Goal: Transaction & Acquisition: Purchase product/service

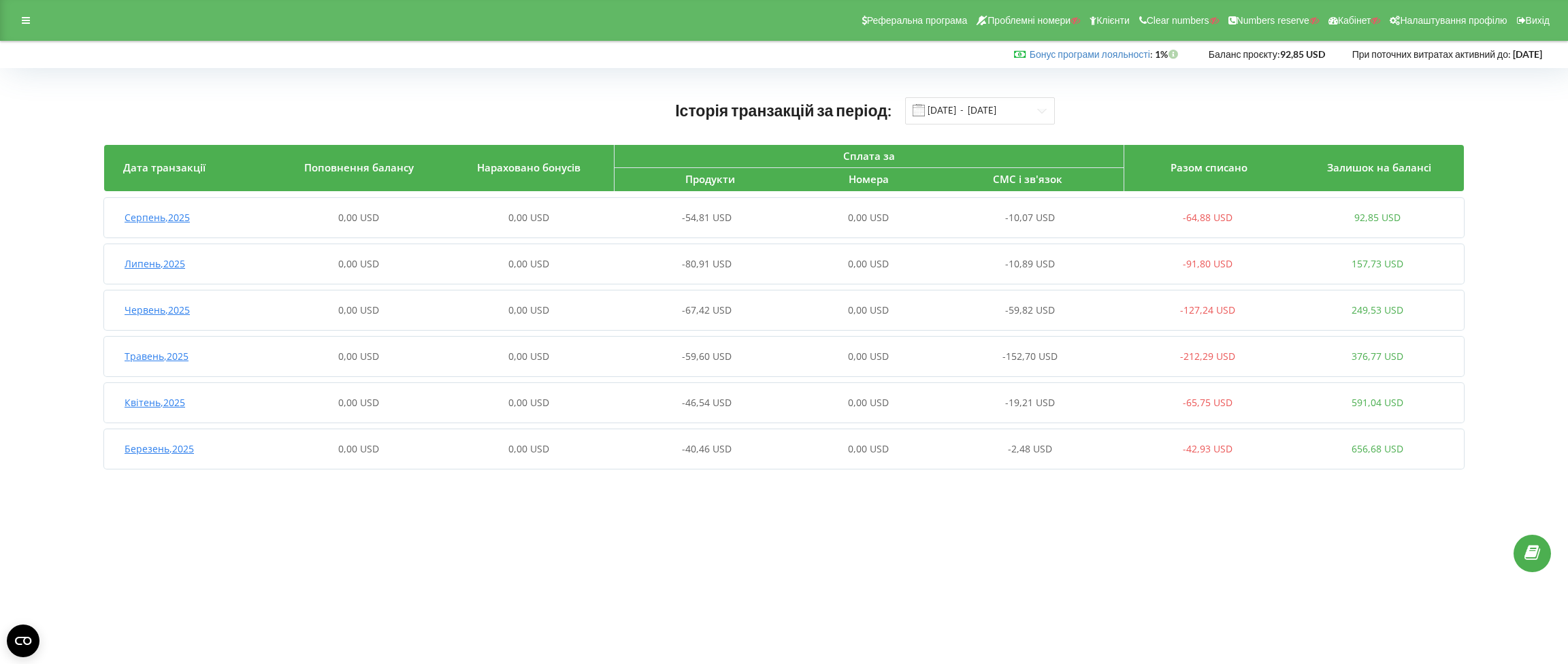
click at [164, 217] on span "Серпень , 2025" at bounding box center [158, 217] width 66 height 13
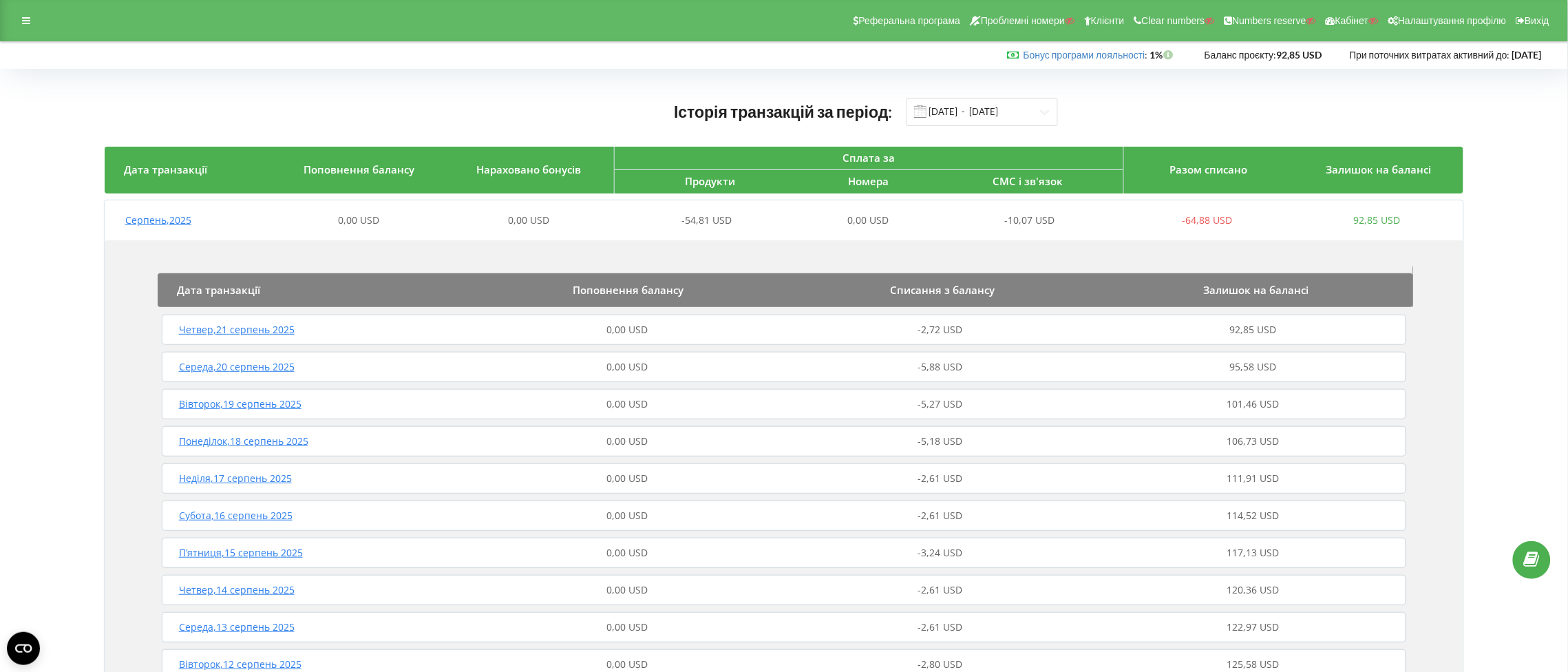
click at [248, 330] on span "Четвер , 21 серпень 2025" at bounding box center [237, 329] width 116 height 13
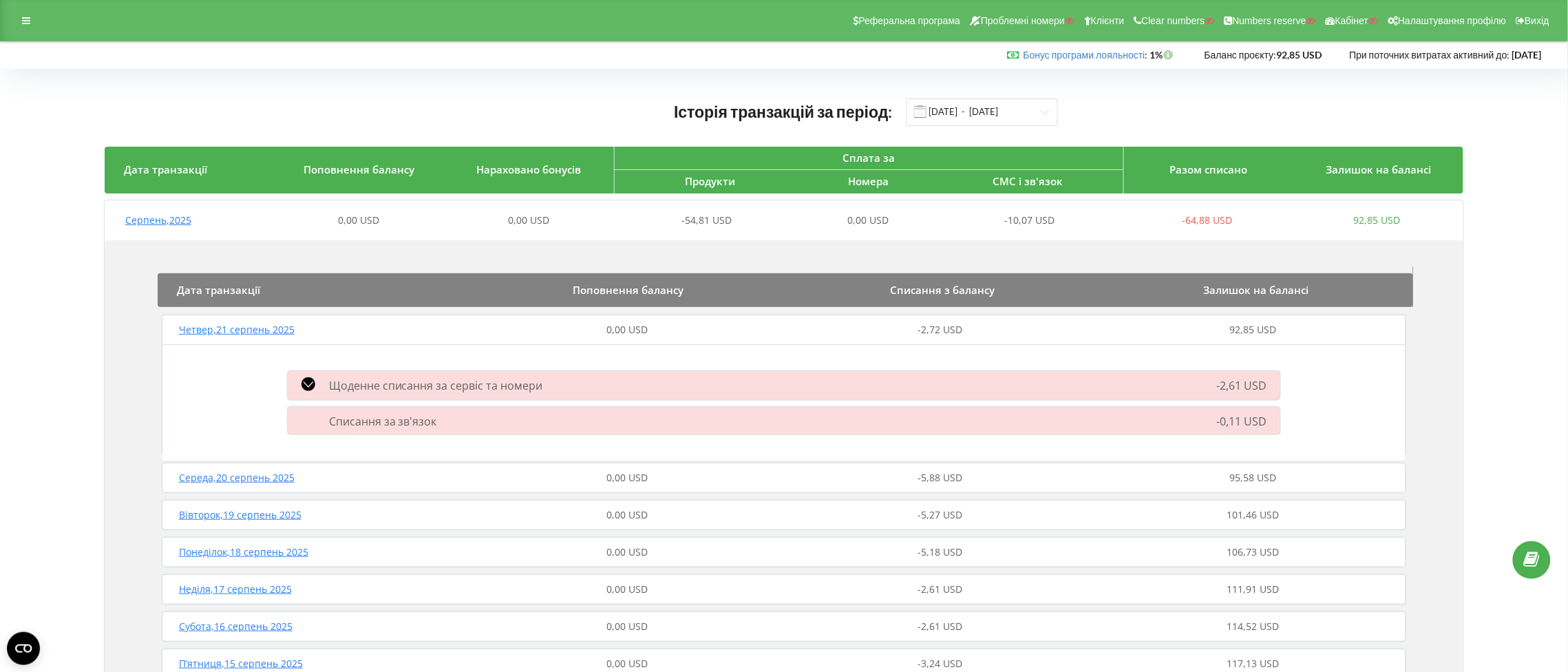
click at [302, 379] on icon at bounding box center [309, 384] width 14 height 14
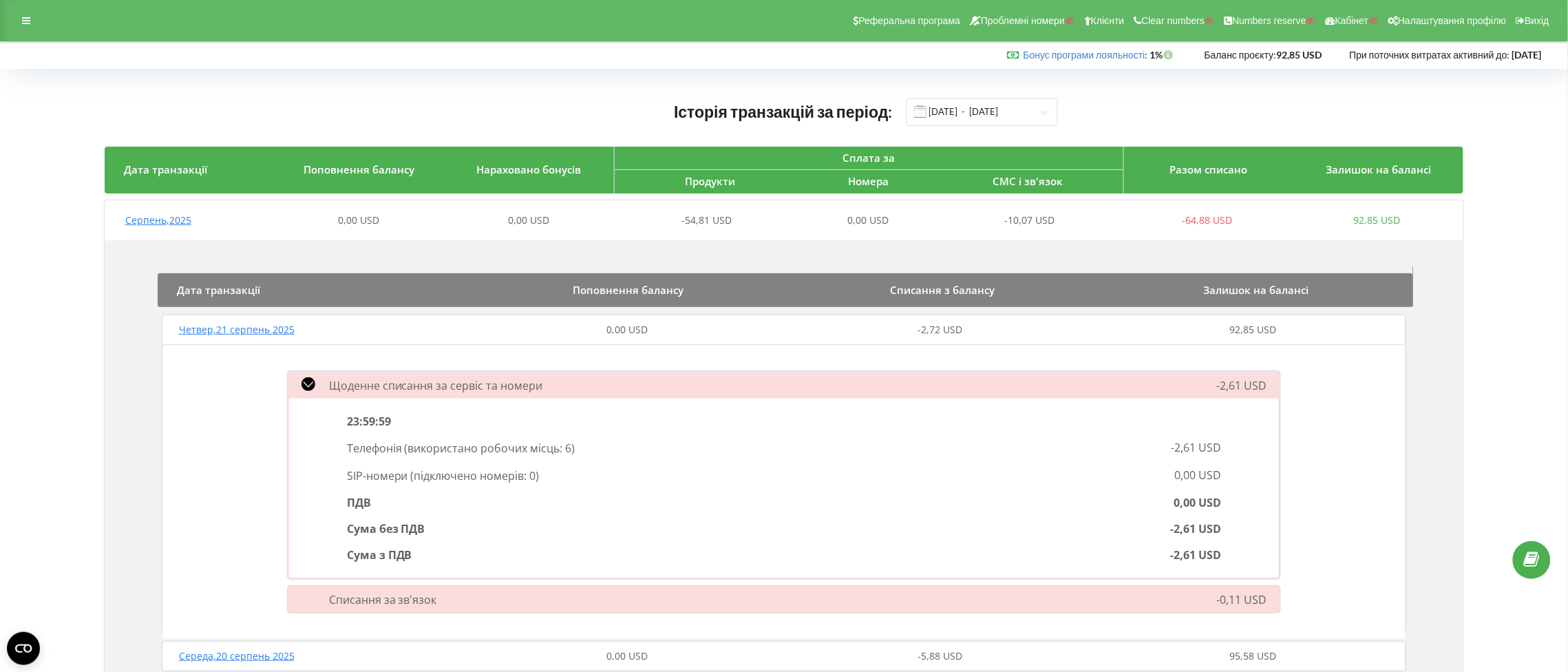
click at [180, 221] on span "Серпень , 2025" at bounding box center [159, 220] width 66 height 13
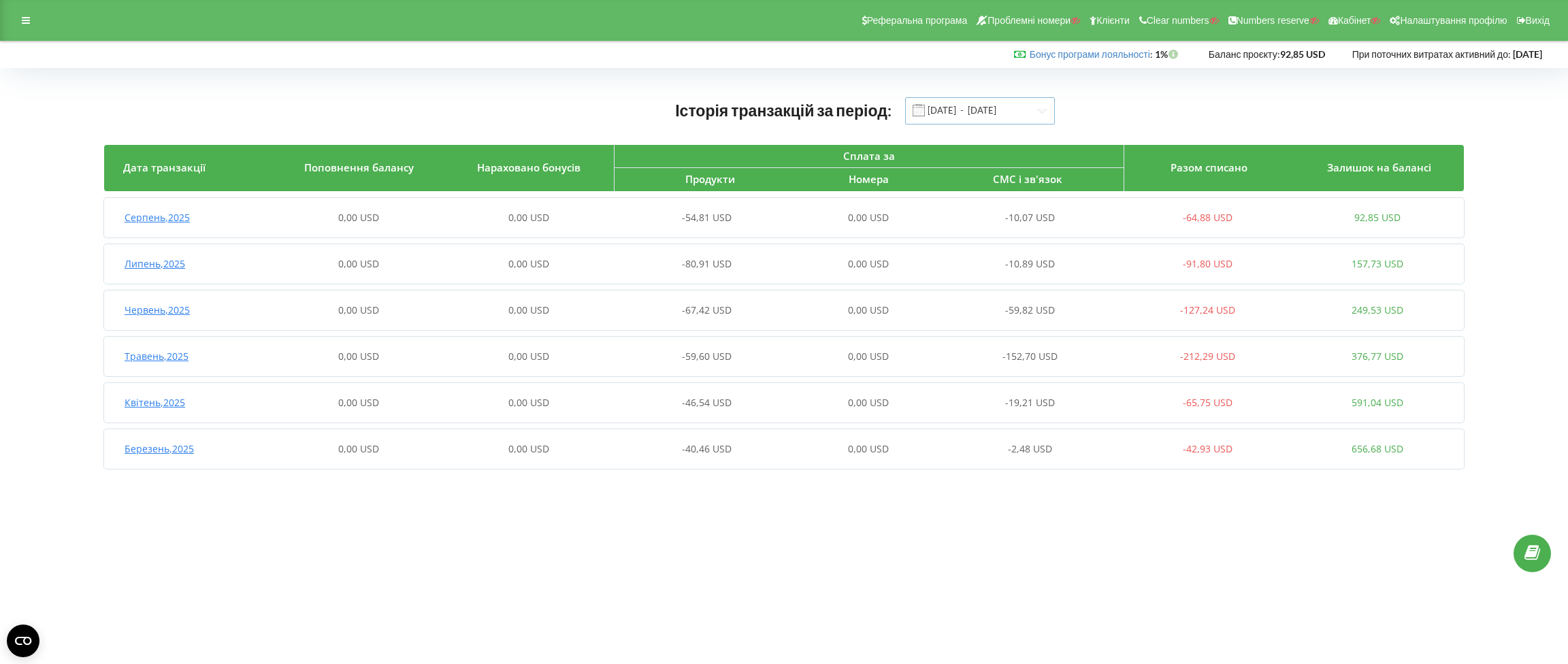
click at [958, 100] on input "01.03.2025 - 22.08.2025" at bounding box center [980, 111] width 150 height 27
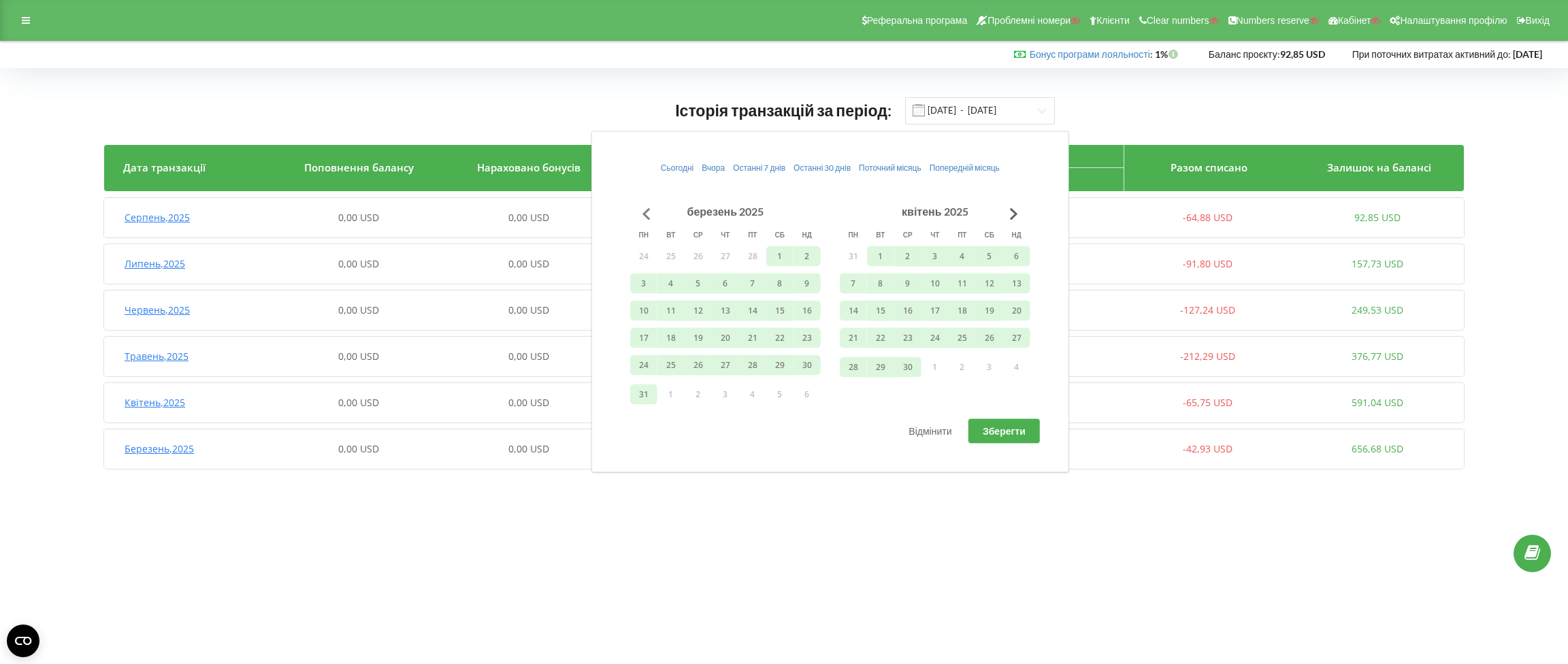
click at [639, 213] on button "Go to previous month" at bounding box center [646, 213] width 27 height 27
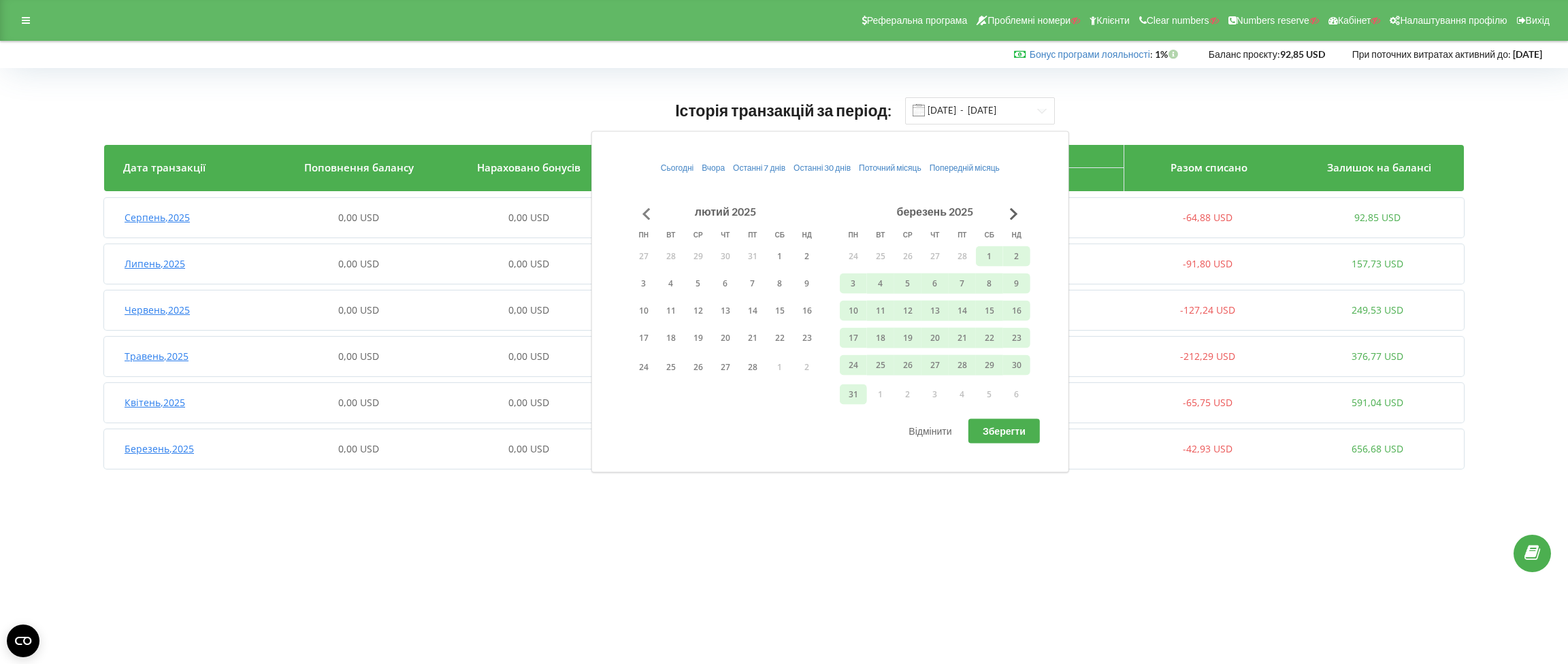
click at [649, 214] on button "Go to previous month" at bounding box center [646, 213] width 27 height 27
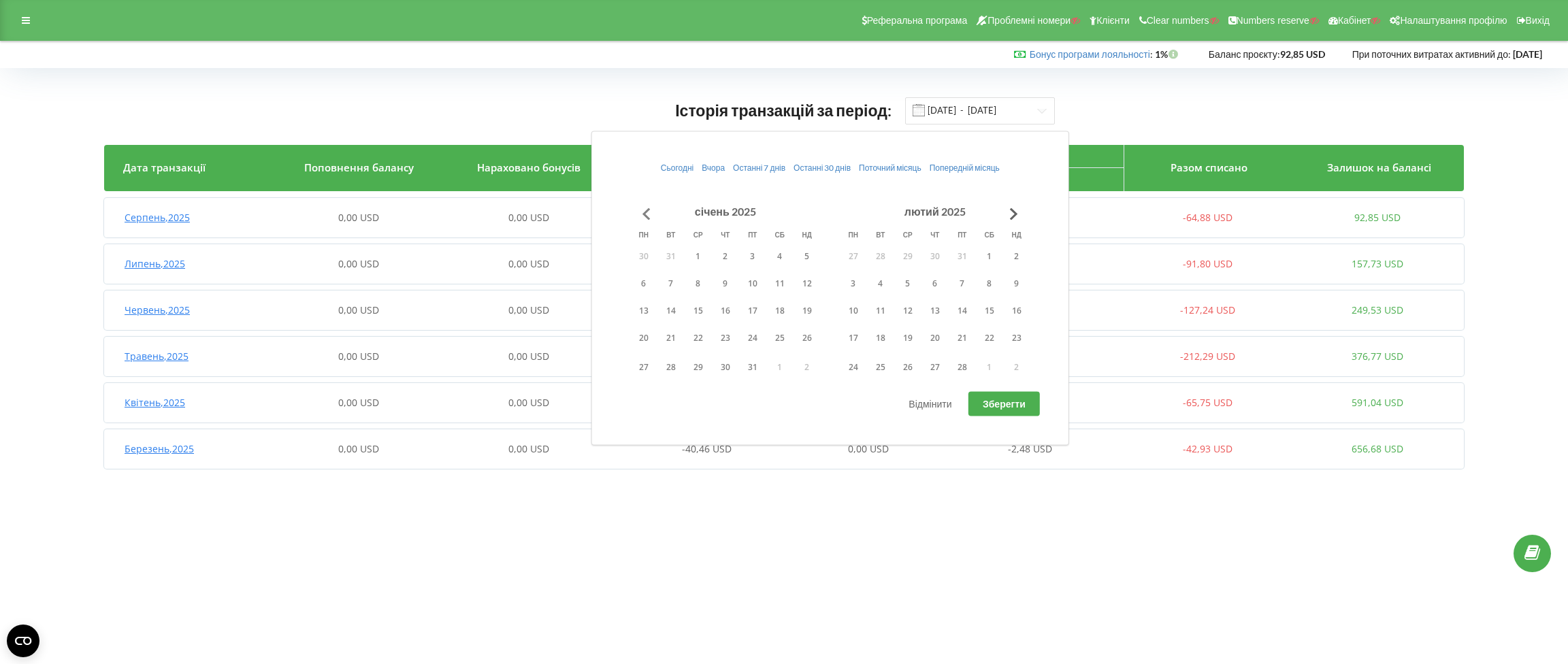
click at [649, 214] on button "Go to previous month" at bounding box center [646, 213] width 27 height 27
click at [802, 251] on button "1" at bounding box center [807, 255] width 27 height 20
click at [957, 367] on button "31" at bounding box center [962, 366] width 27 height 20
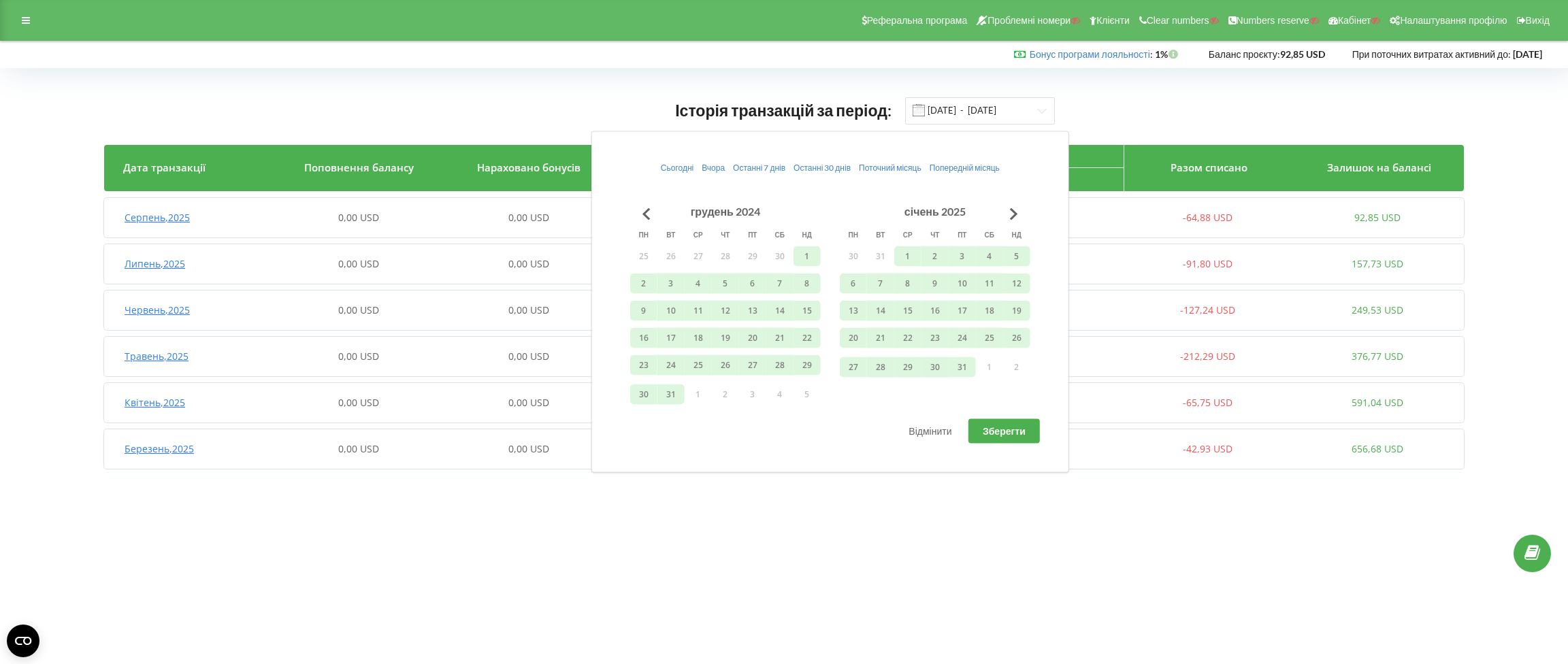
click at [1011, 430] on span "Зберегти" at bounding box center [1003, 431] width 43 height 12
type input "01.12.2024 - 31.01.2025"
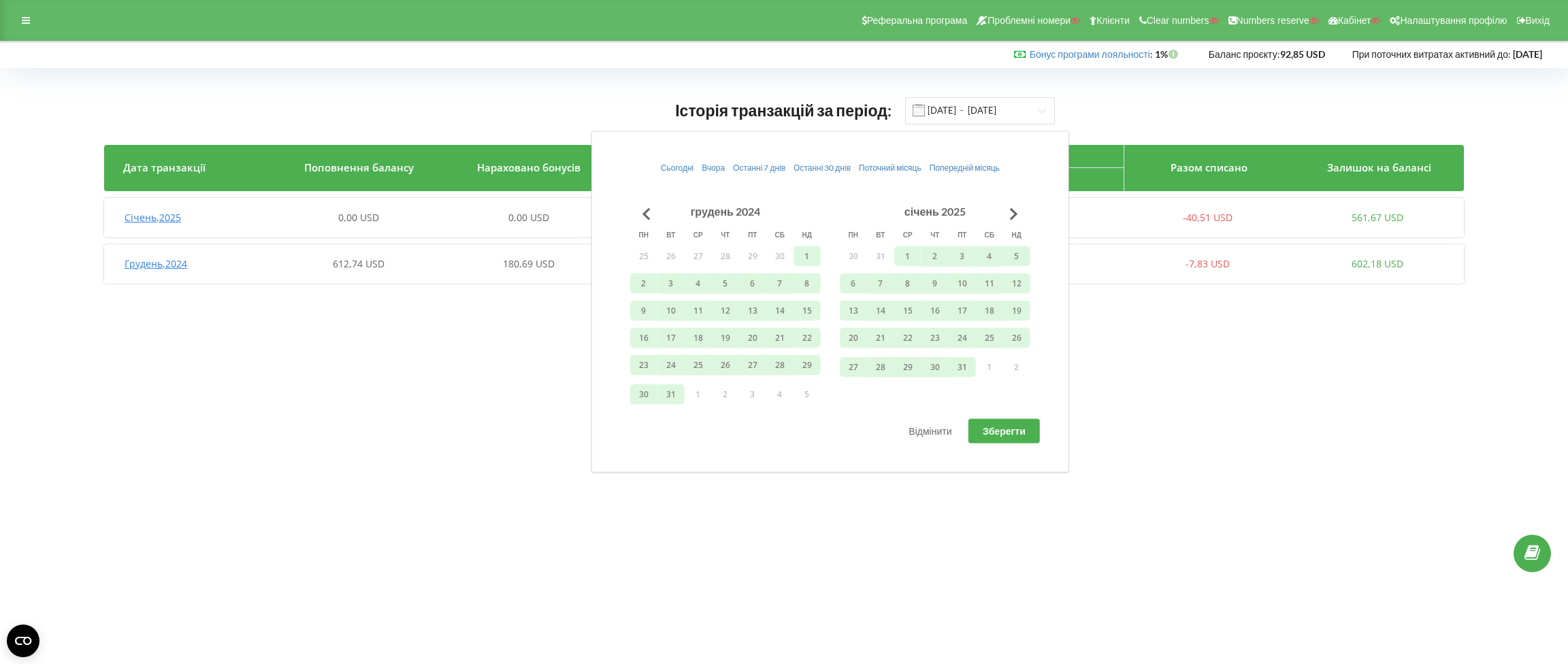
click at [287, 353] on body "Реферальна програма Проблемні номери Клієнти Clear numbers Numbers reserve Кабі…" at bounding box center [784, 332] width 1568 height 664
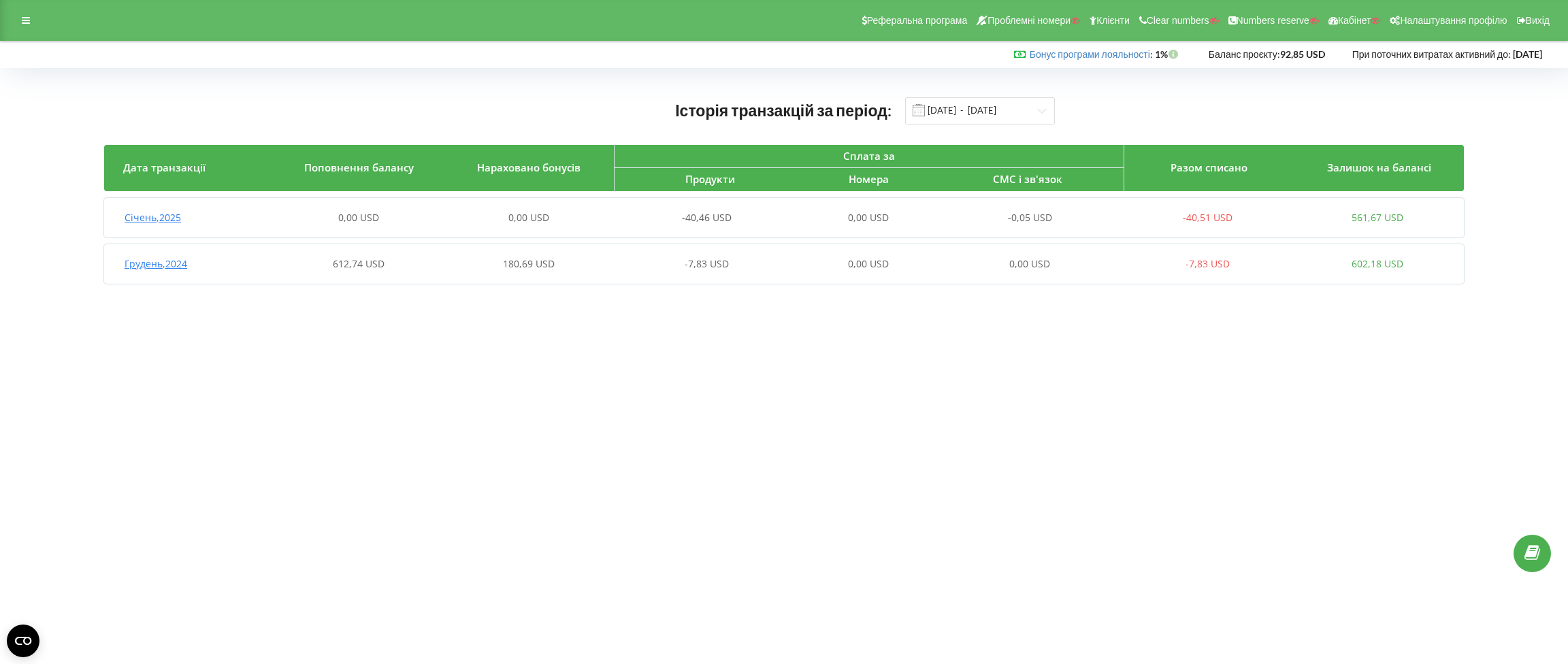
click at [158, 267] on span "Грудень , 2024" at bounding box center [156, 263] width 63 height 13
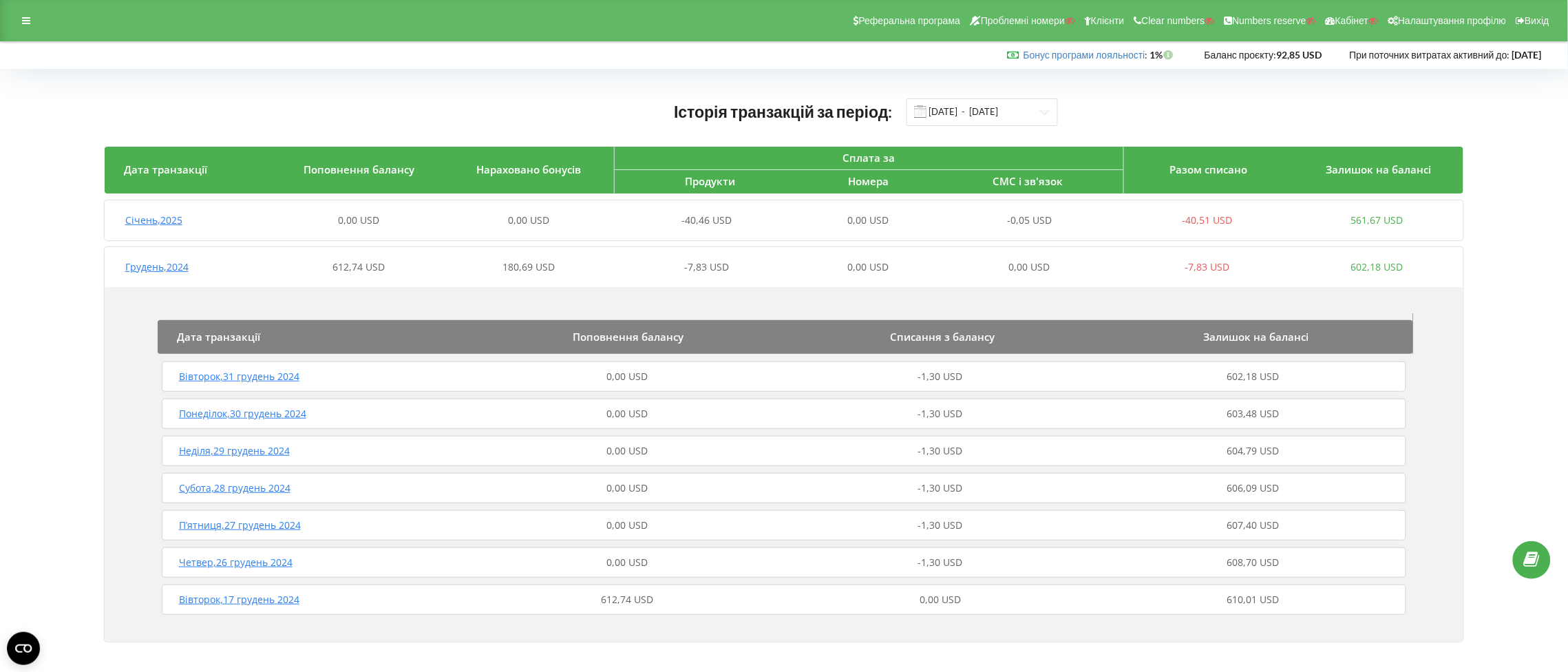
scroll to position [6, 0]
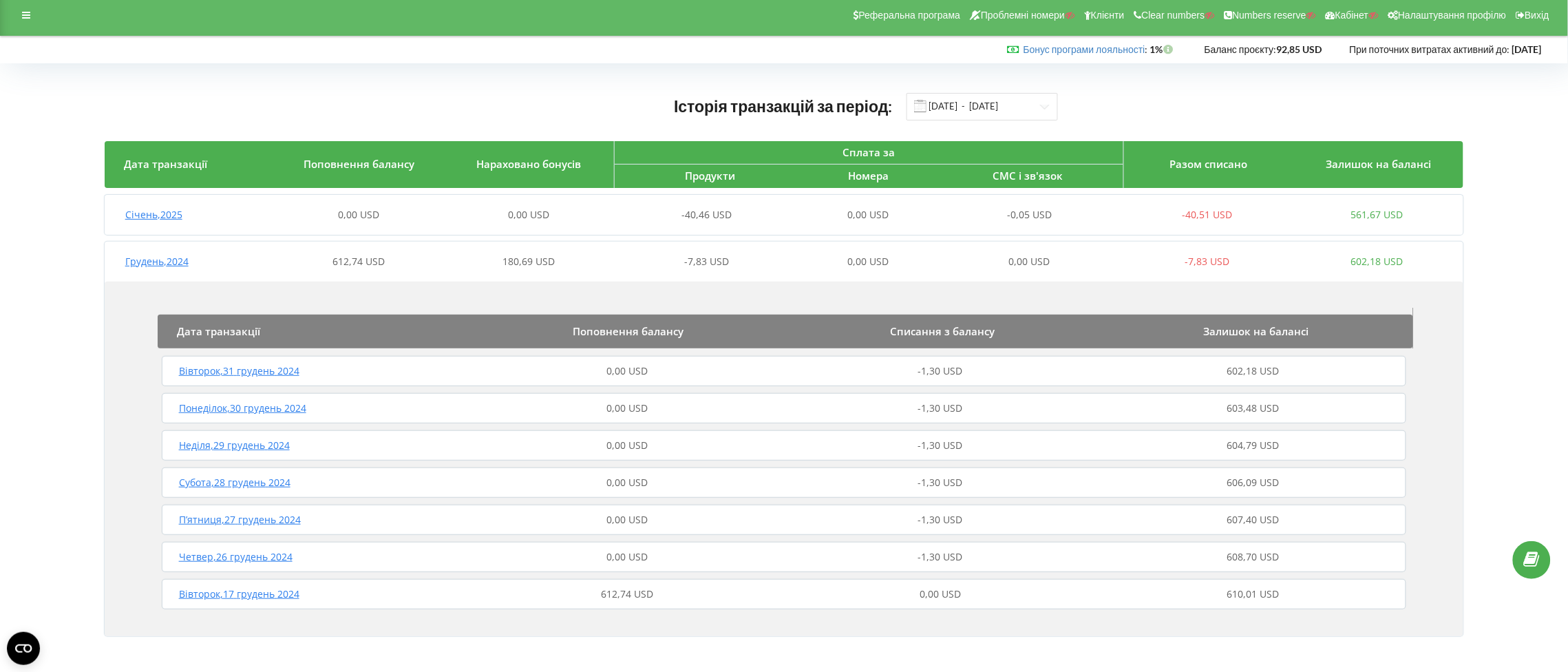
click at [271, 594] on span "Вівторок , 17 грудень 2024" at bounding box center [239, 594] width 121 height 13
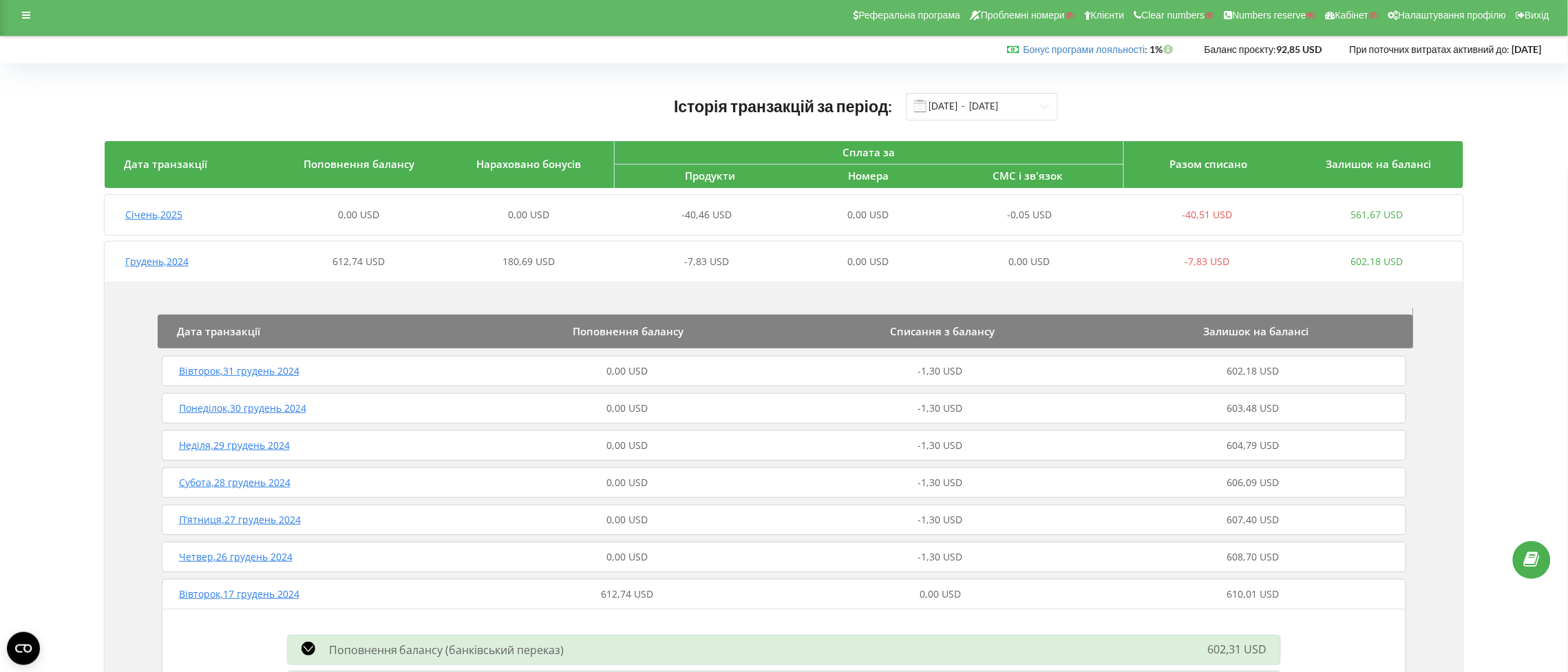
scroll to position [116, 0]
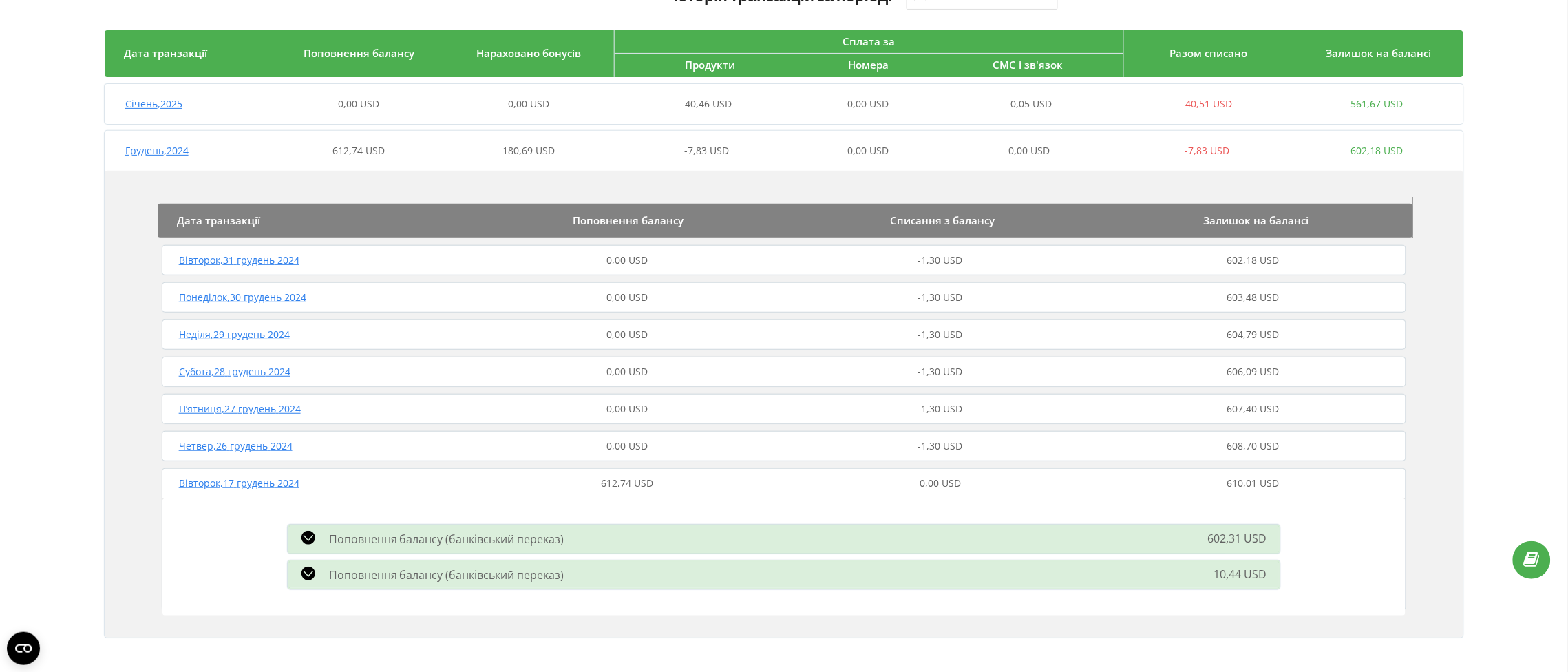
click at [307, 540] on icon at bounding box center [309, 538] width 14 height 14
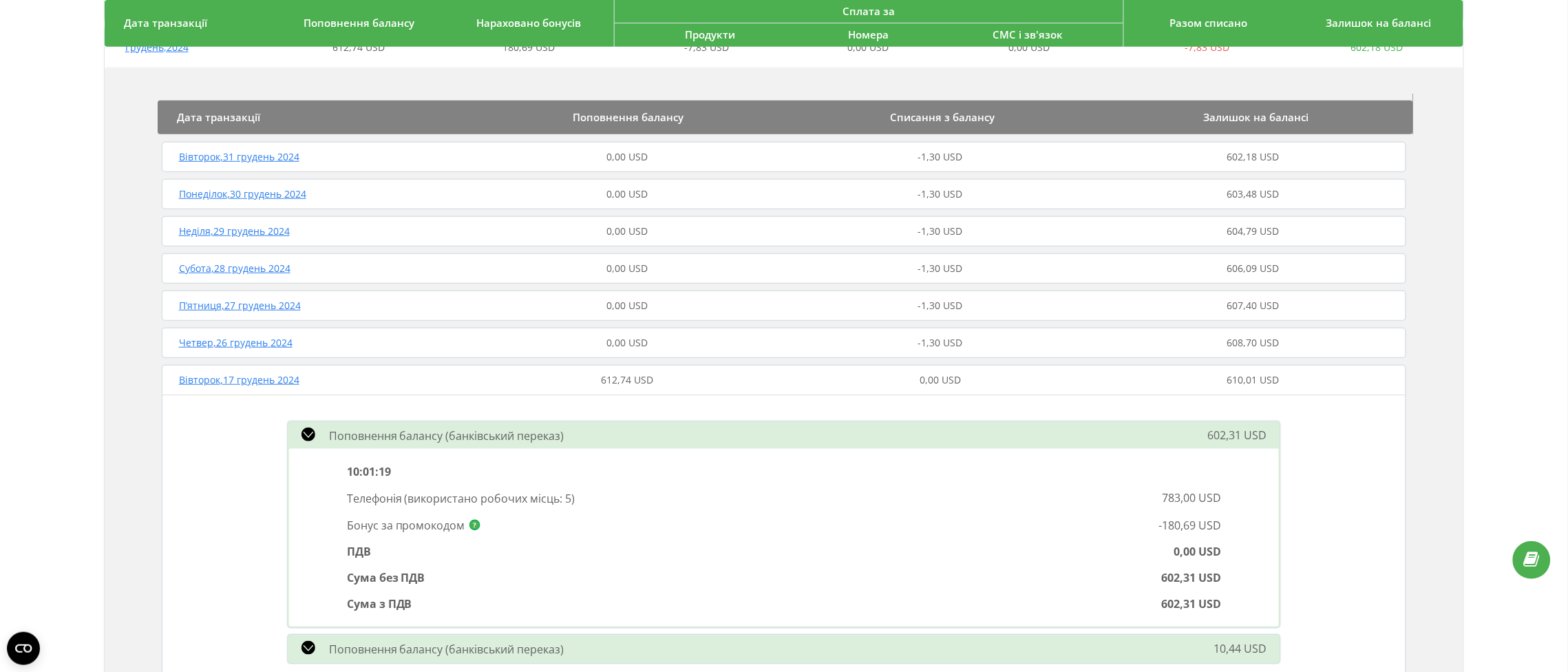
scroll to position [292, 0]
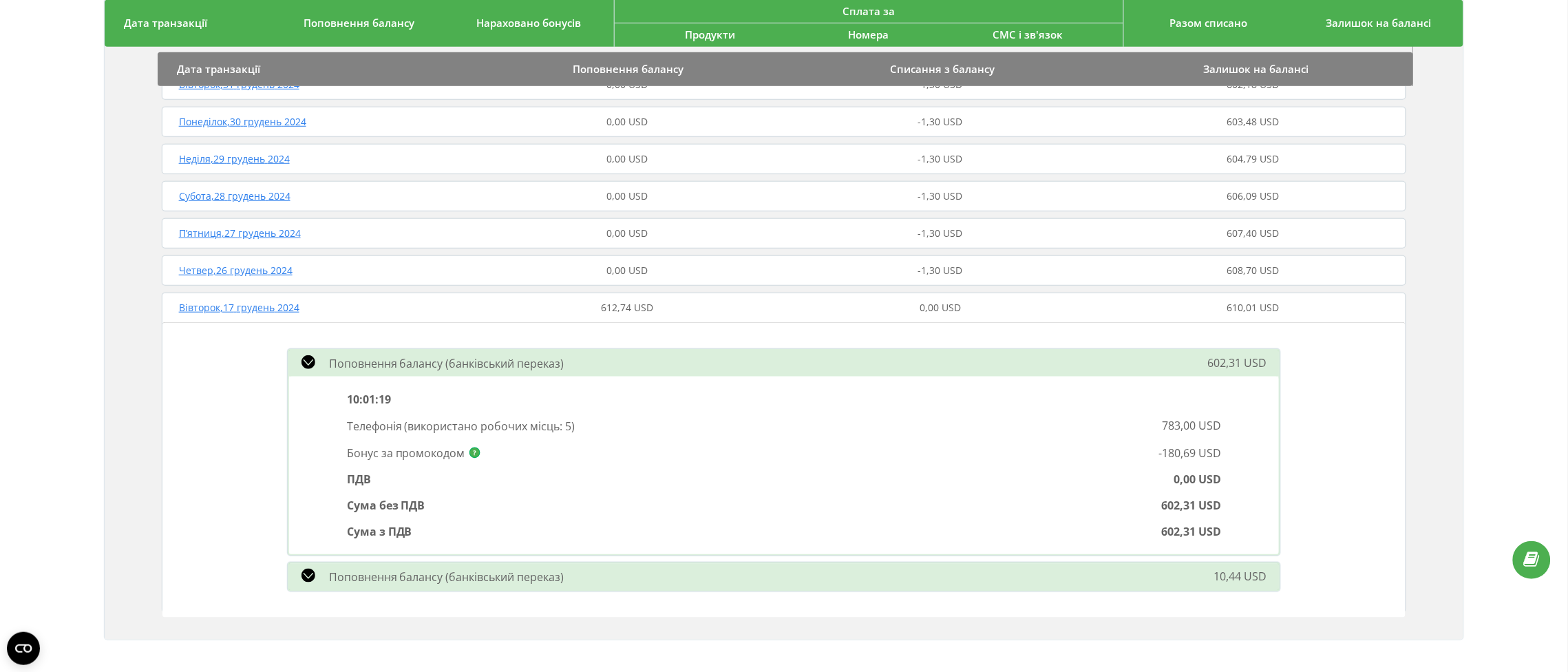
click at [310, 573] on icon at bounding box center [309, 575] width 14 height 14
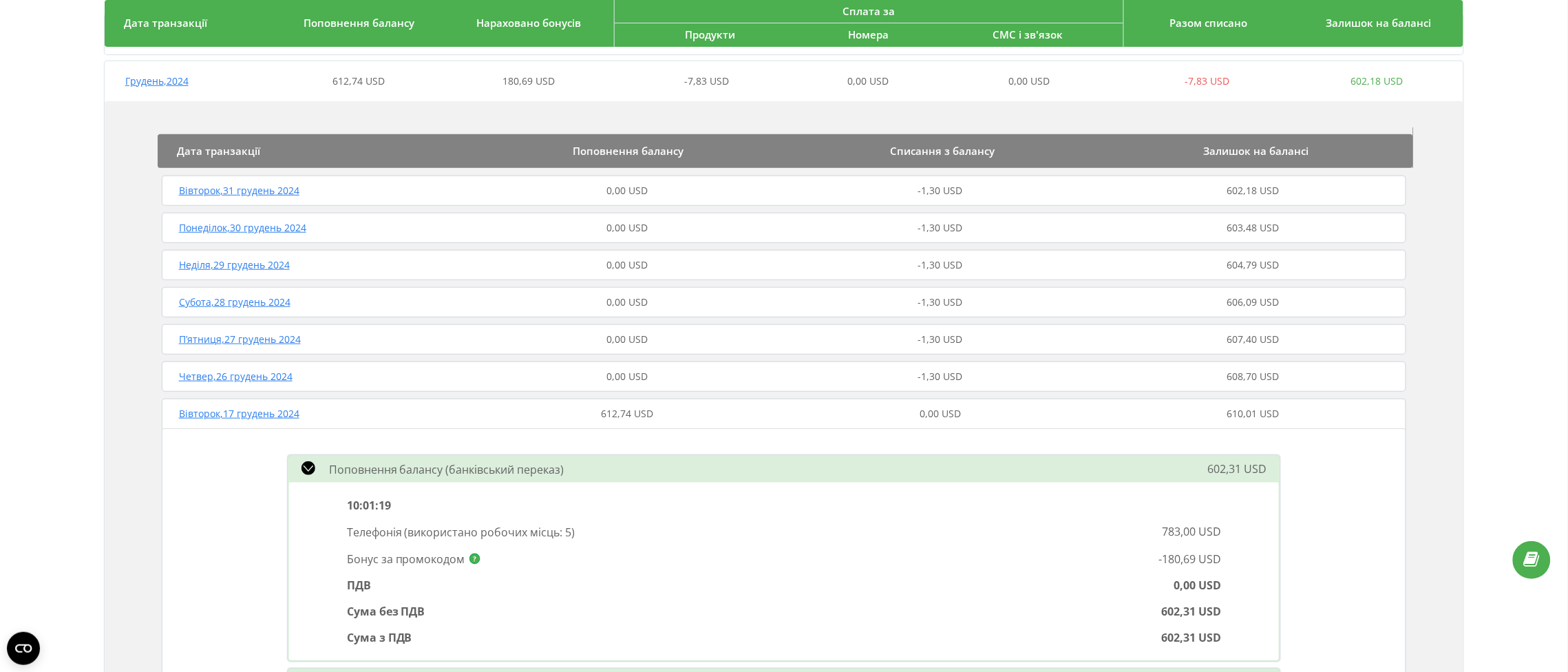
scroll to position [0, 0]
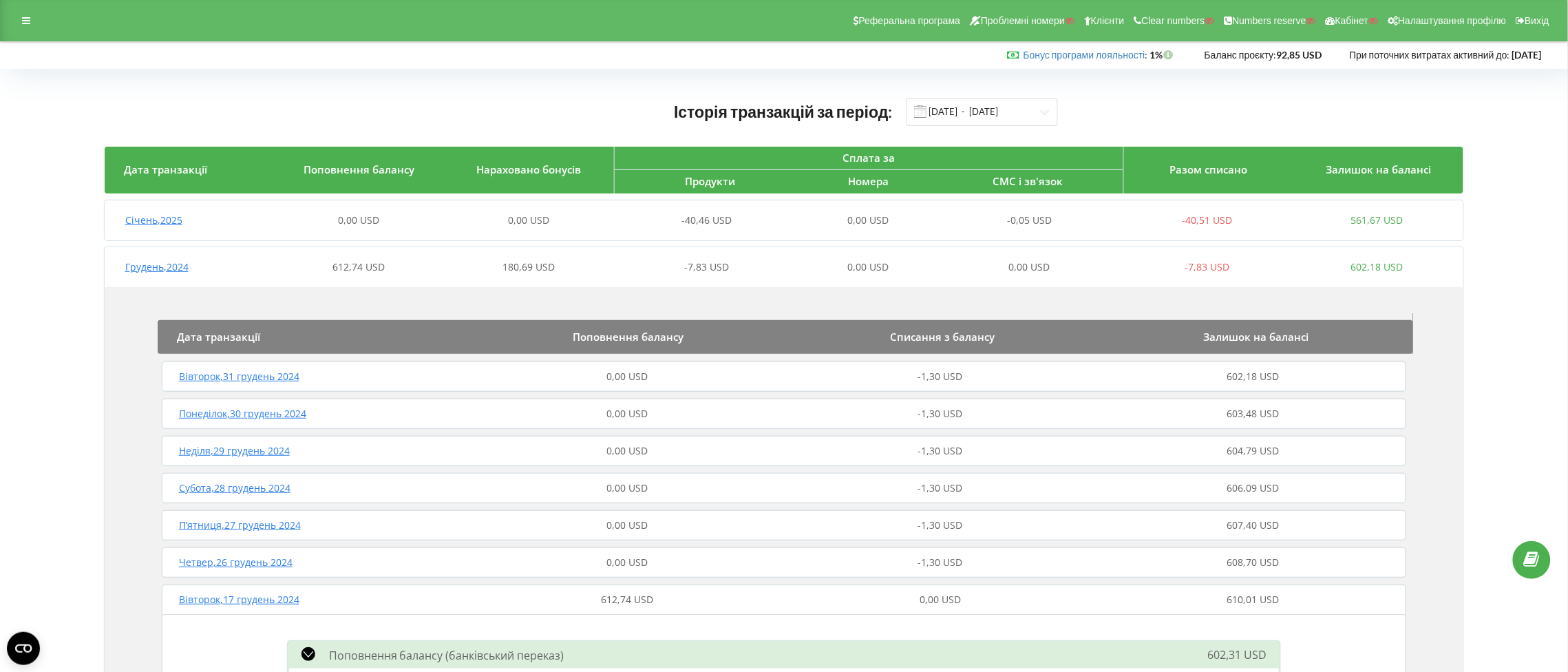
click at [164, 219] on span "Січень , 2025" at bounding box center [154, 220] width 57 height 13
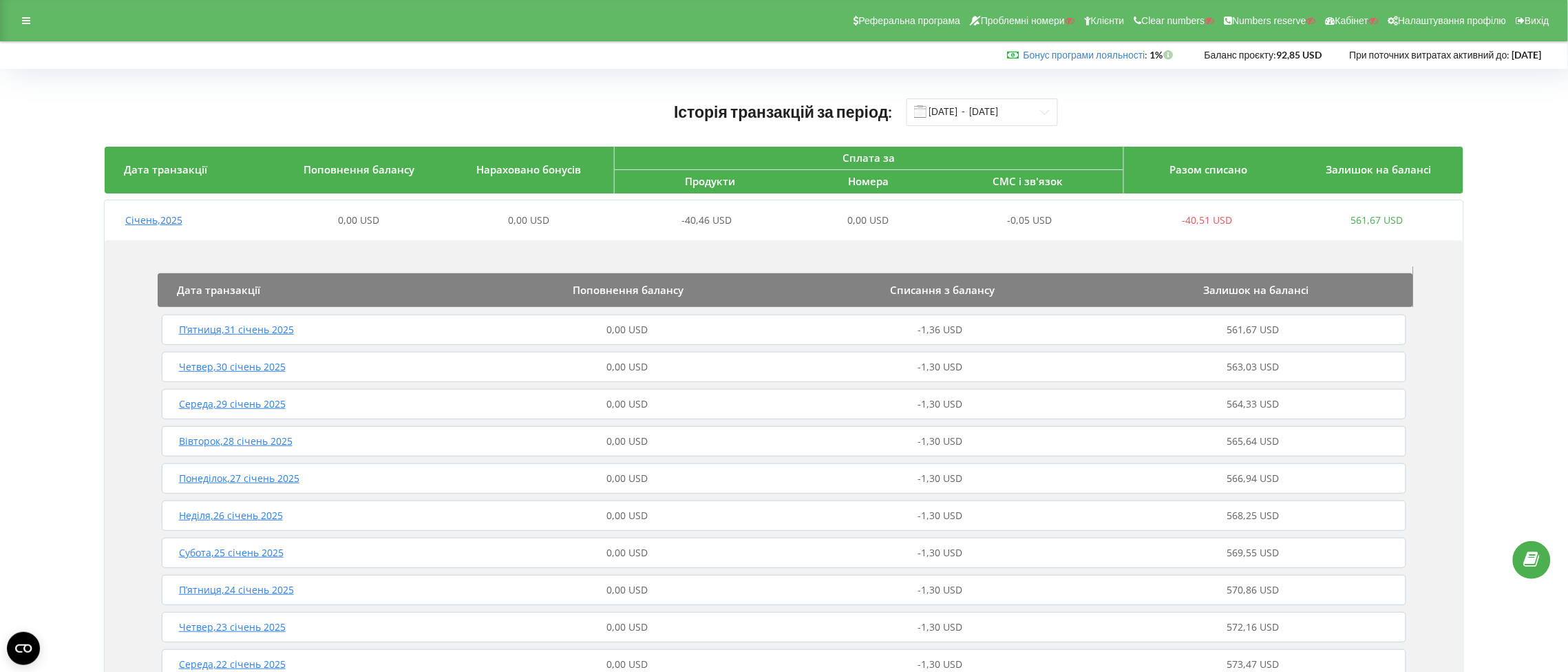
click at [1215, 114] on div "Історія транзакцій за період: 01.12.2024 - 31.01.2025" at bounding box center [784, 112] width 1360 height 28
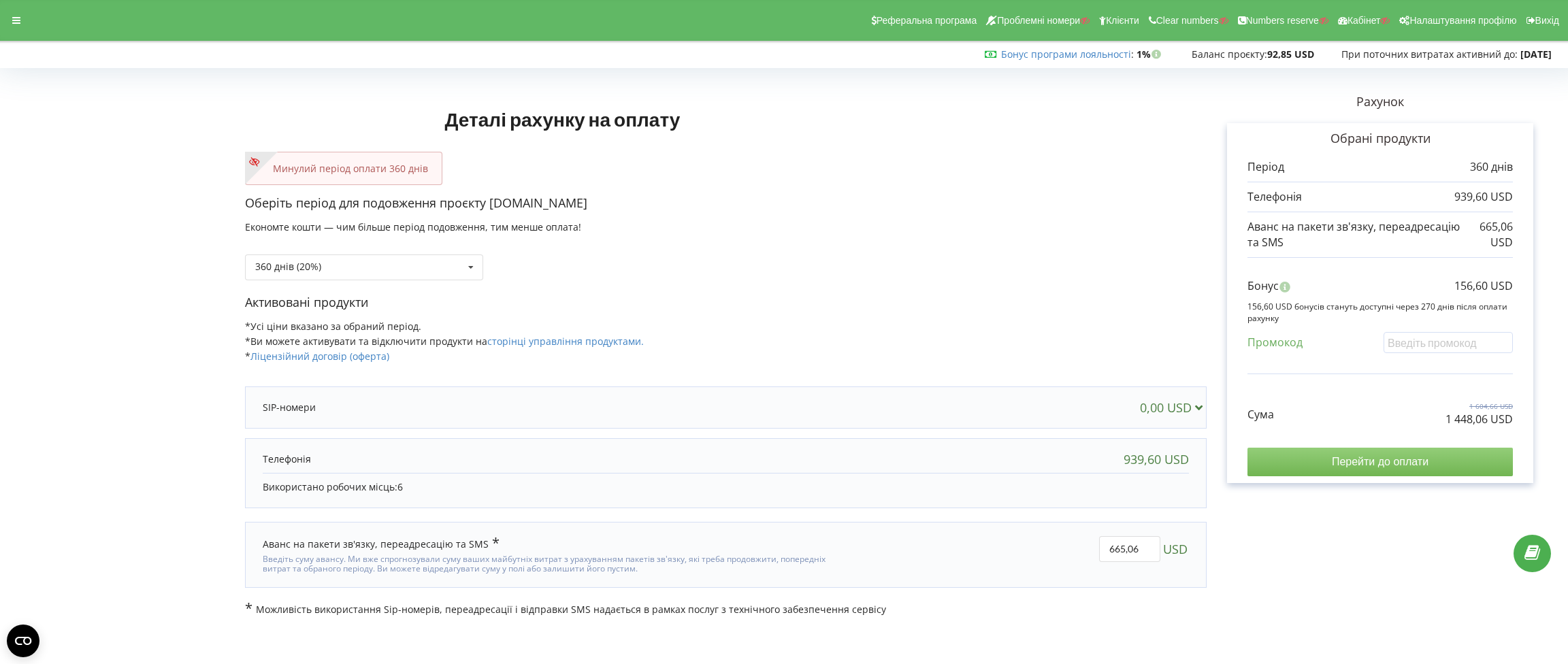
click at [1370, 470] on input "Перейти до оплати" at bounding box center [1380, 461] width 266 height 29
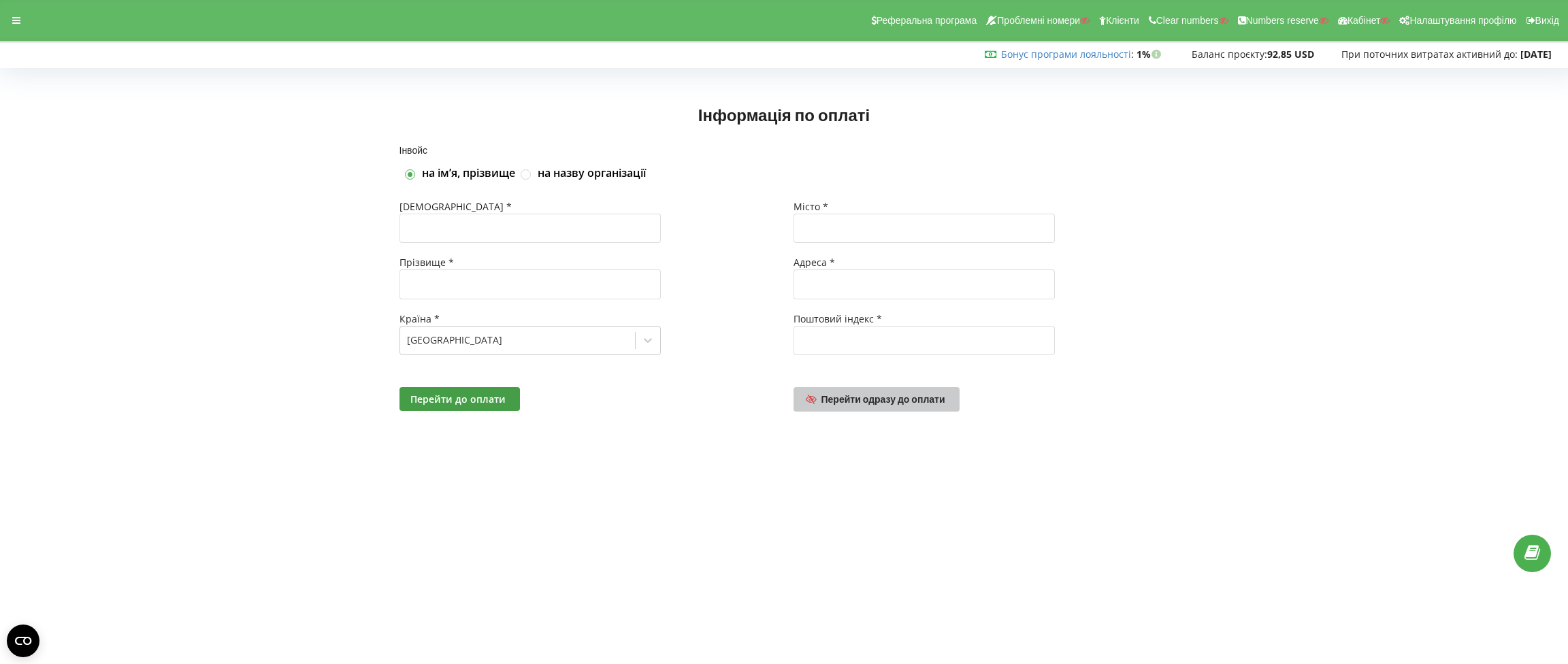
click at [884, 399] on span "Перейти одразу до оплати" at bounding box center [883, 399] width 124 height 12
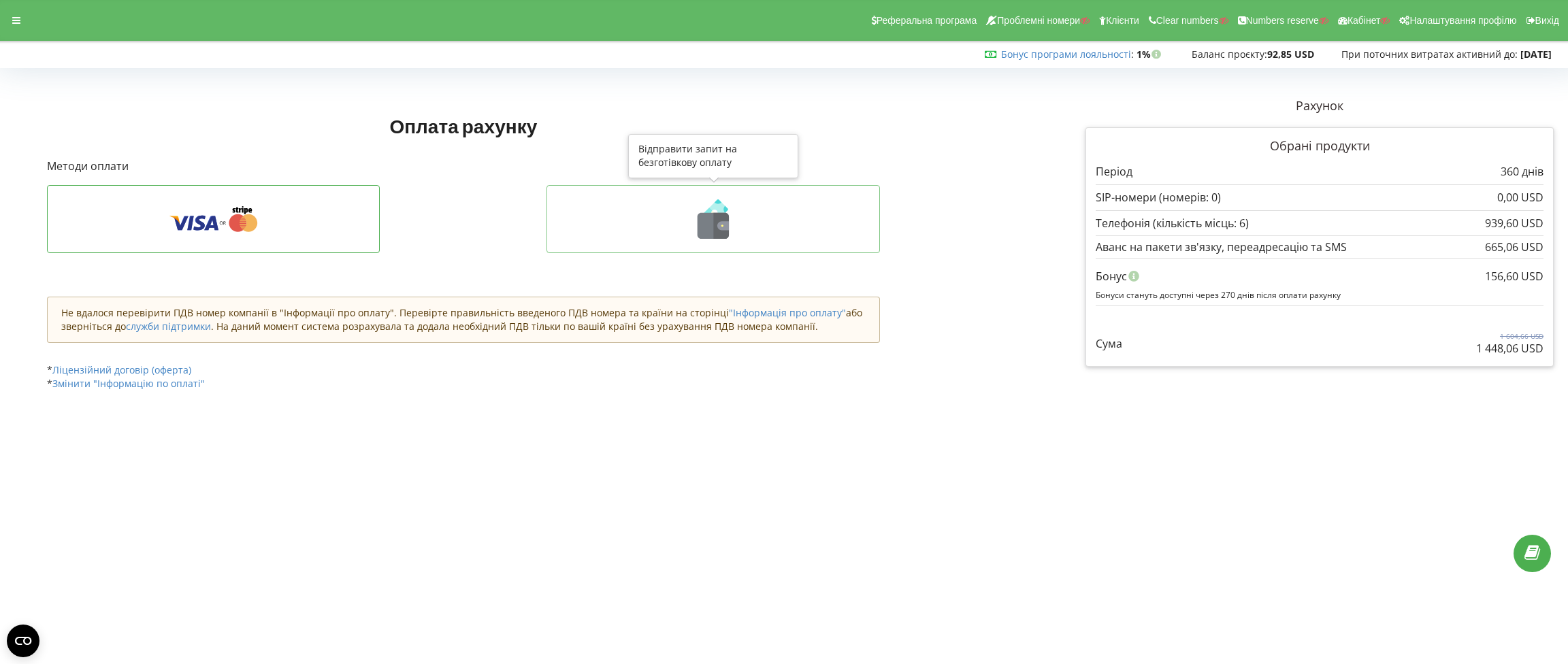
click at [717, 230] on icon at bounding box center [722, 226] width 15 height 26
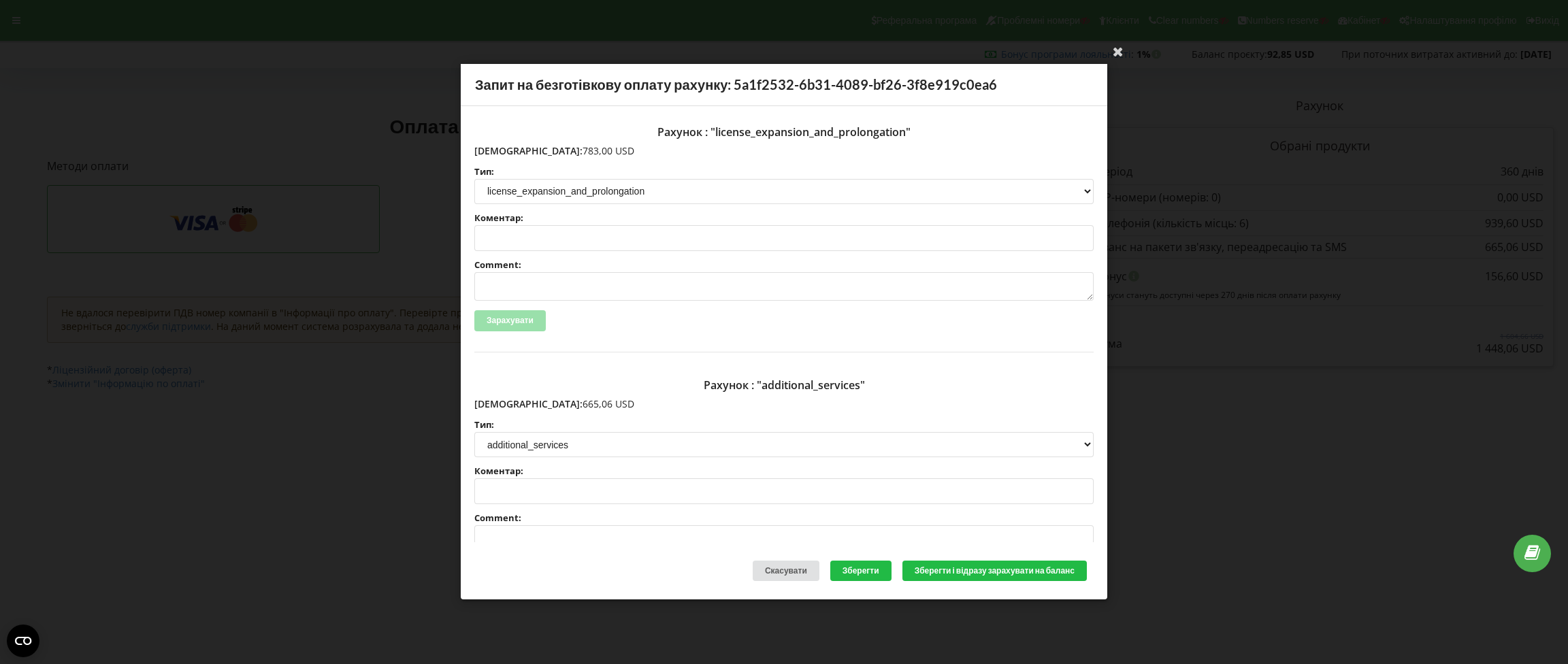
drag, startPoint x: 574, startPoint y: 150, endPoint x: 519, endPoint y: 149, distance: 55.0
click at [501, 148] on p "Сума: 783,00 USD" at bounding box center [784, 151] width 619 height 14
copy p "783,00 USD"
drag, startPoint x: 565, startPoint y: 403, endPoint x: 503, endPoint y: 400, distance: 62.1
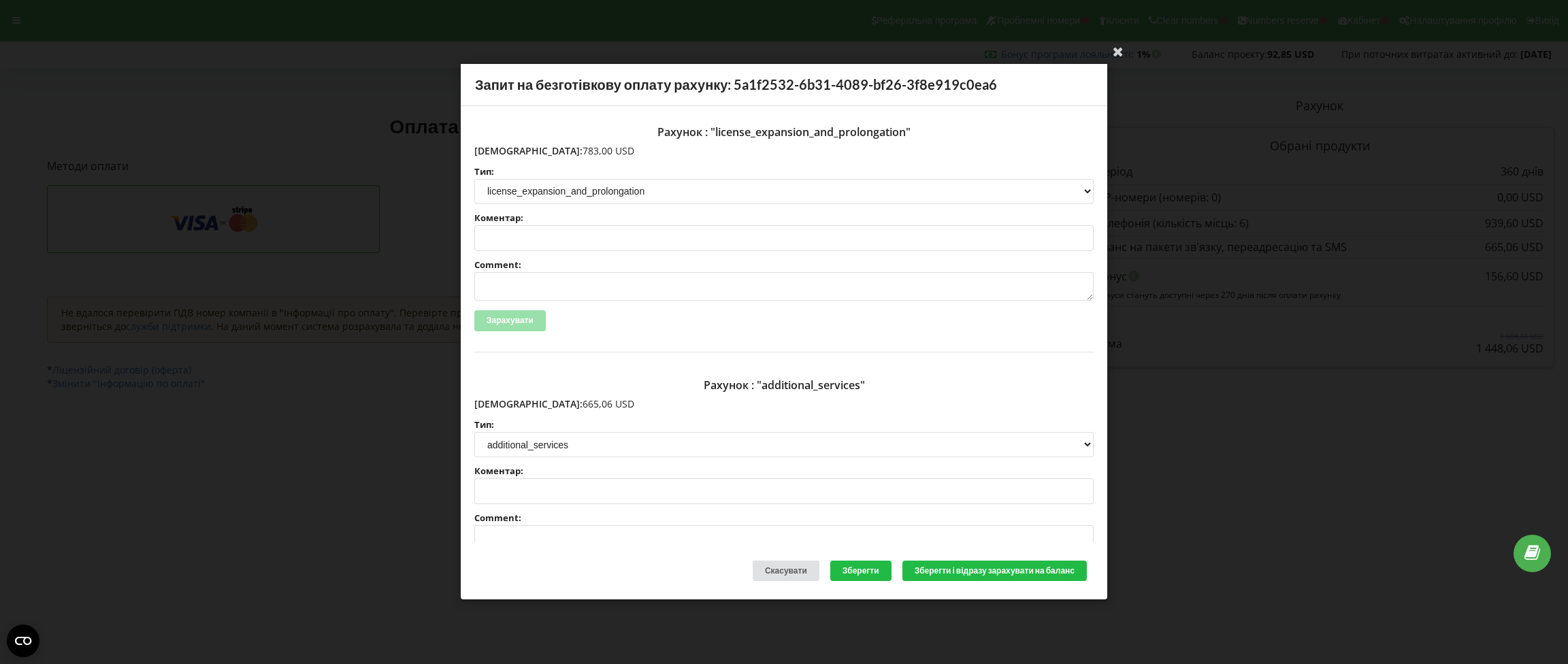
click at [503, 400] on p "Сума: 665,06 USD" at bounding box center [784, 404] width 619 height 14
copy p "665,06 USD"
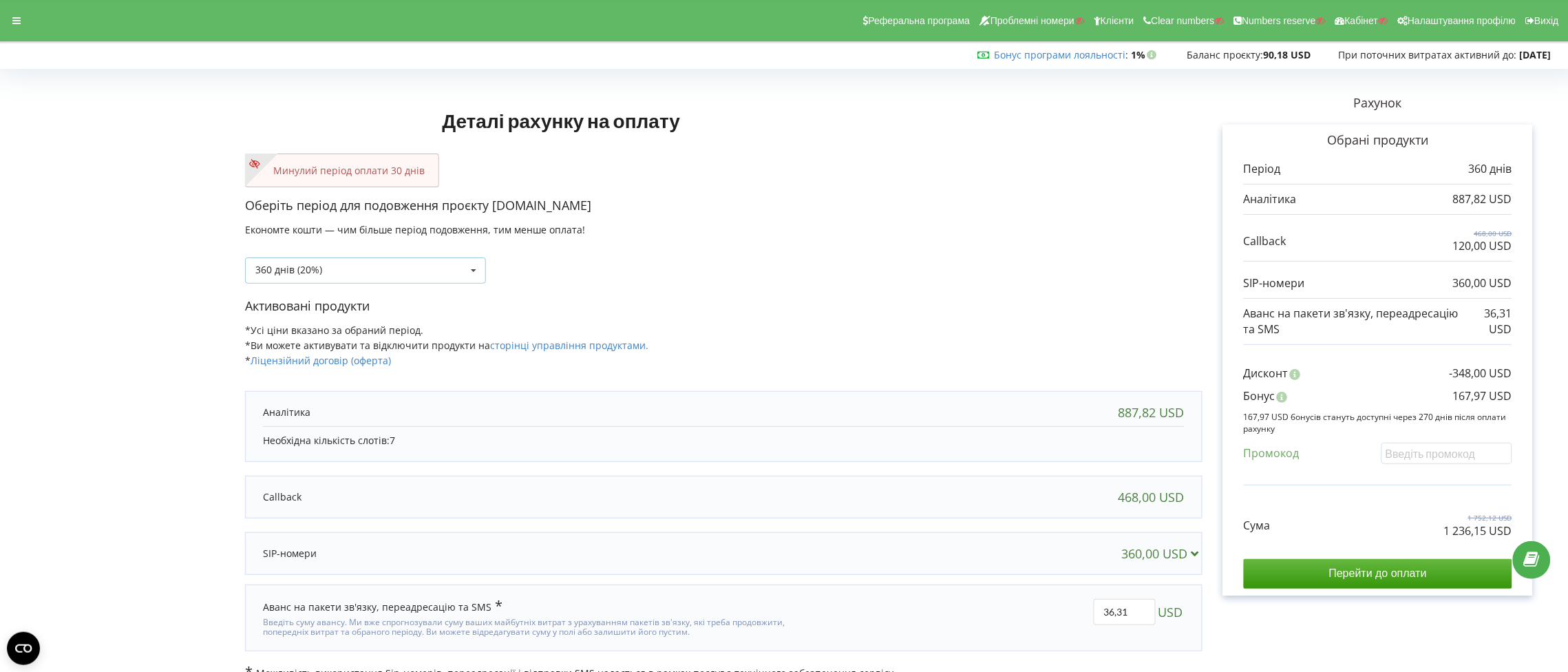
click at [473, 264] on icon at bounding box center [473, 271] width 20 height 25
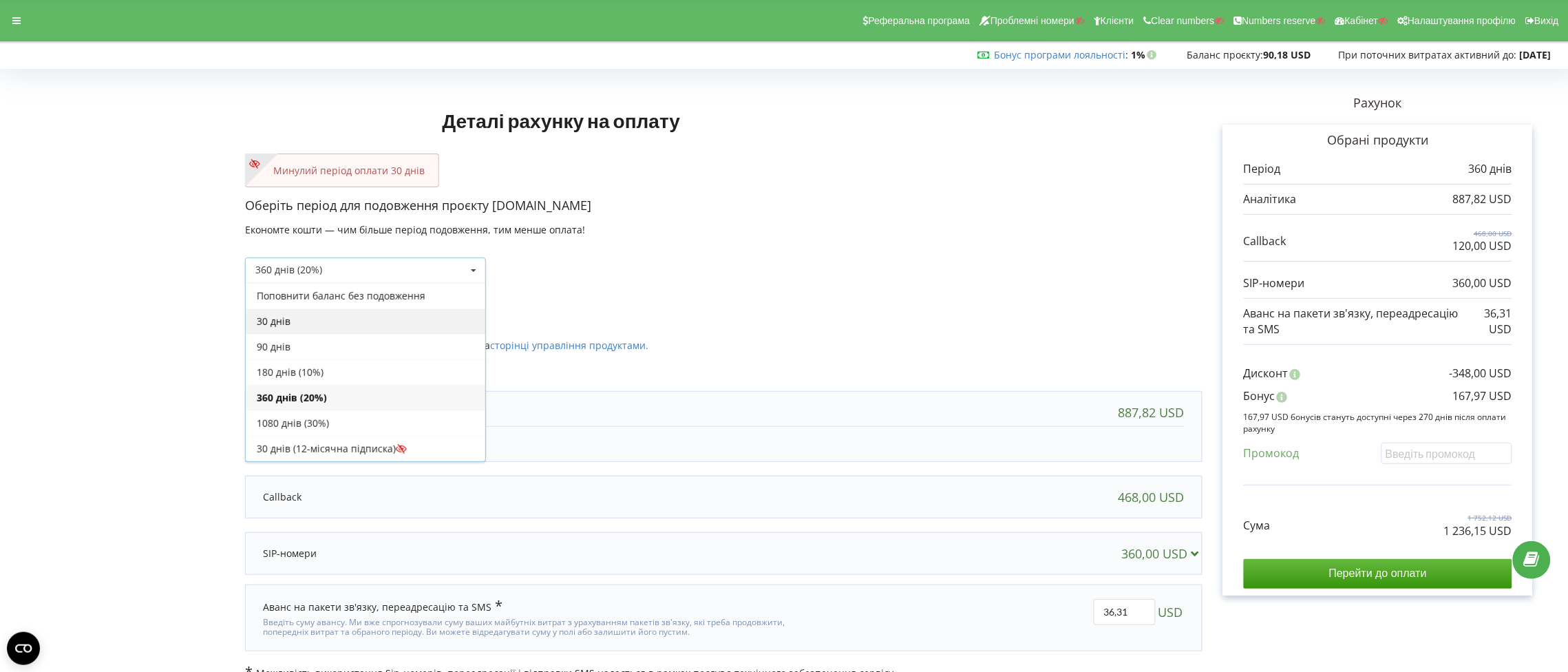
click at [422, 324] on div "30 днів" at bounding box center [365, 321] width 240 height 25
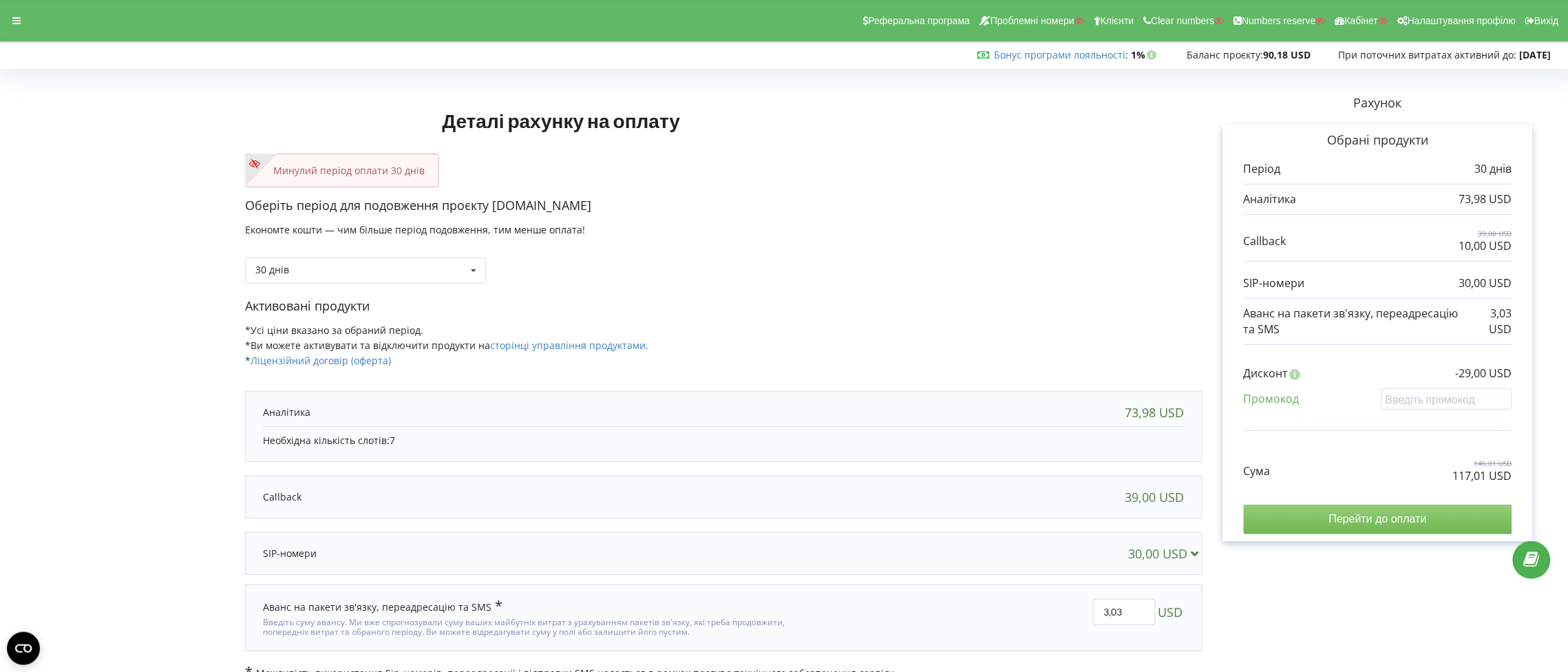
click at [1385, 523] on input "Перейти до оплати" at bounding box center [1378, 518] width 269 height 29
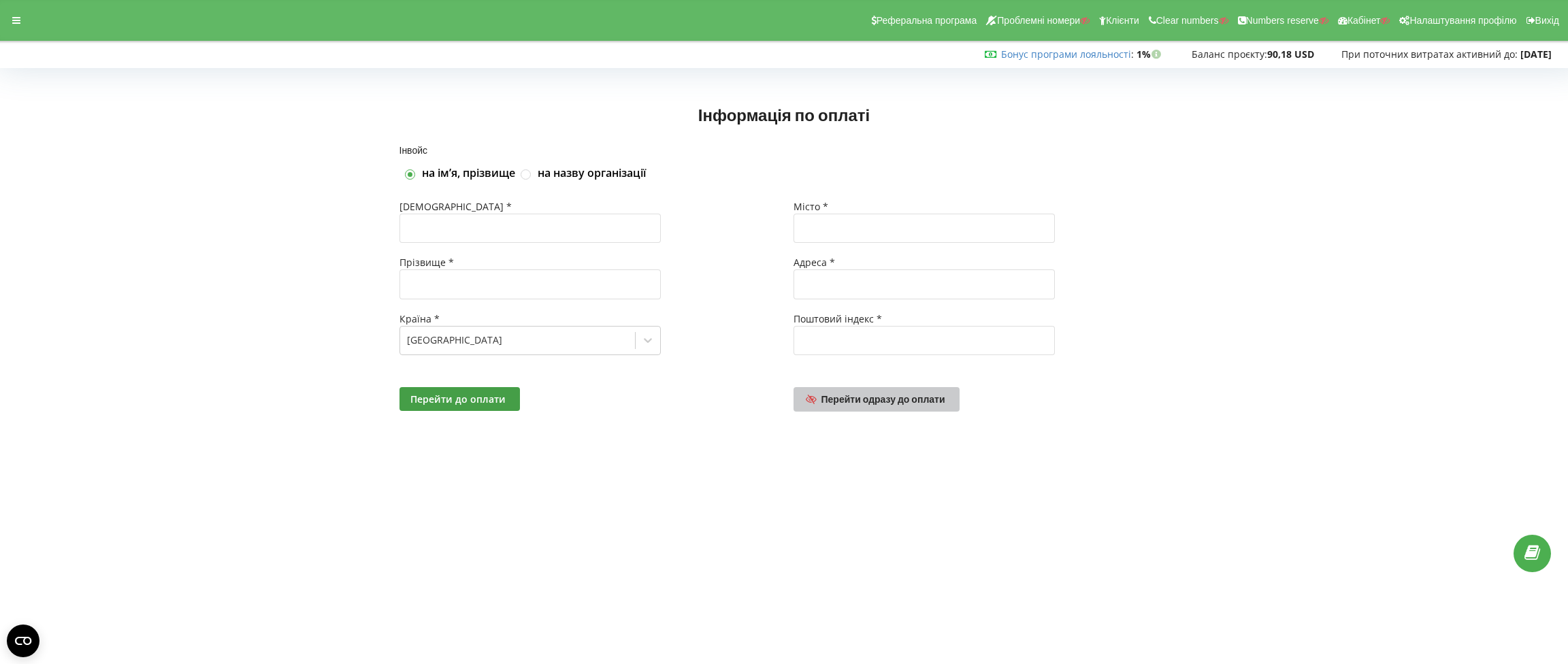
click at [888, 402] on span "Перейти одразу до оплати" at bounding box center [883, 399] width 124 height 12
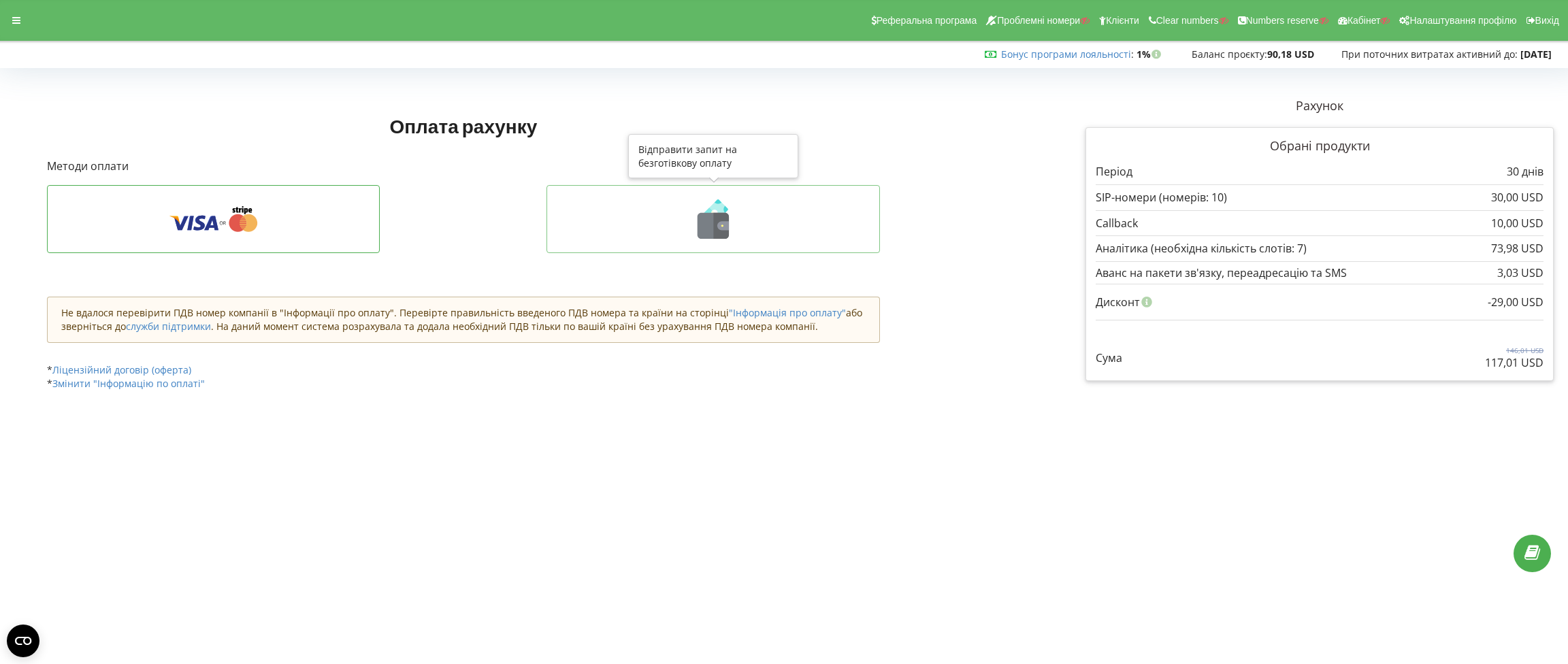
click at [719, 232] on icon at bounding box center [722, 226] width 15 height 26
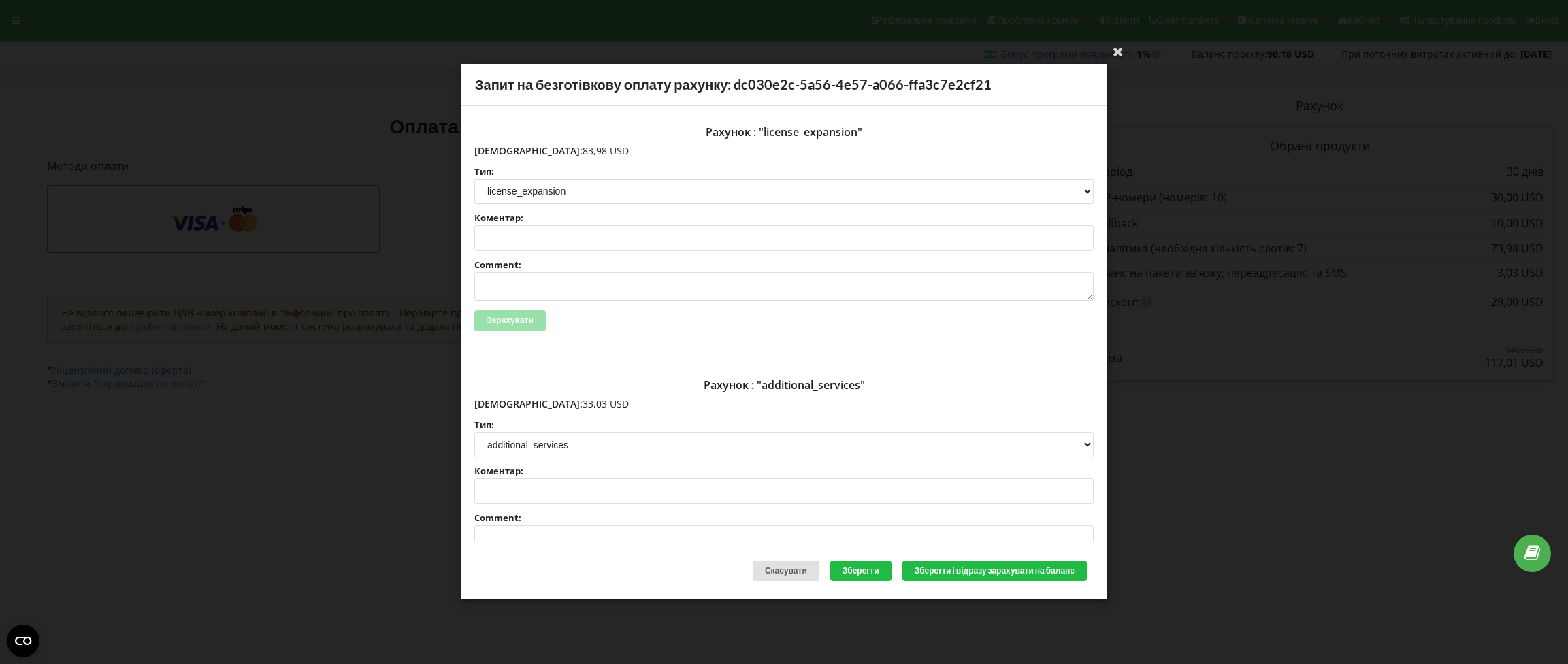
drag, startPoint x: 559, startPoint y: 151, endPoint x: 505, endPoint y: 153, distance: 54.0
click at [505, 153] on p "[DEMOGRAPHIC_DATA]: 83,98 USD" at bounding box center [784, 151] width 619 height 14
copy p "83,98 USD"
drag, startPoint x: 544, startPoint y: 403, endPoint x: 503, endPoint y: 402, distance: 41.0
click at [503, 402] on p "[DEMOGRAPHIC_DATA]: 33,03 USD" at bounding box center [784, 404] width 619 height 14
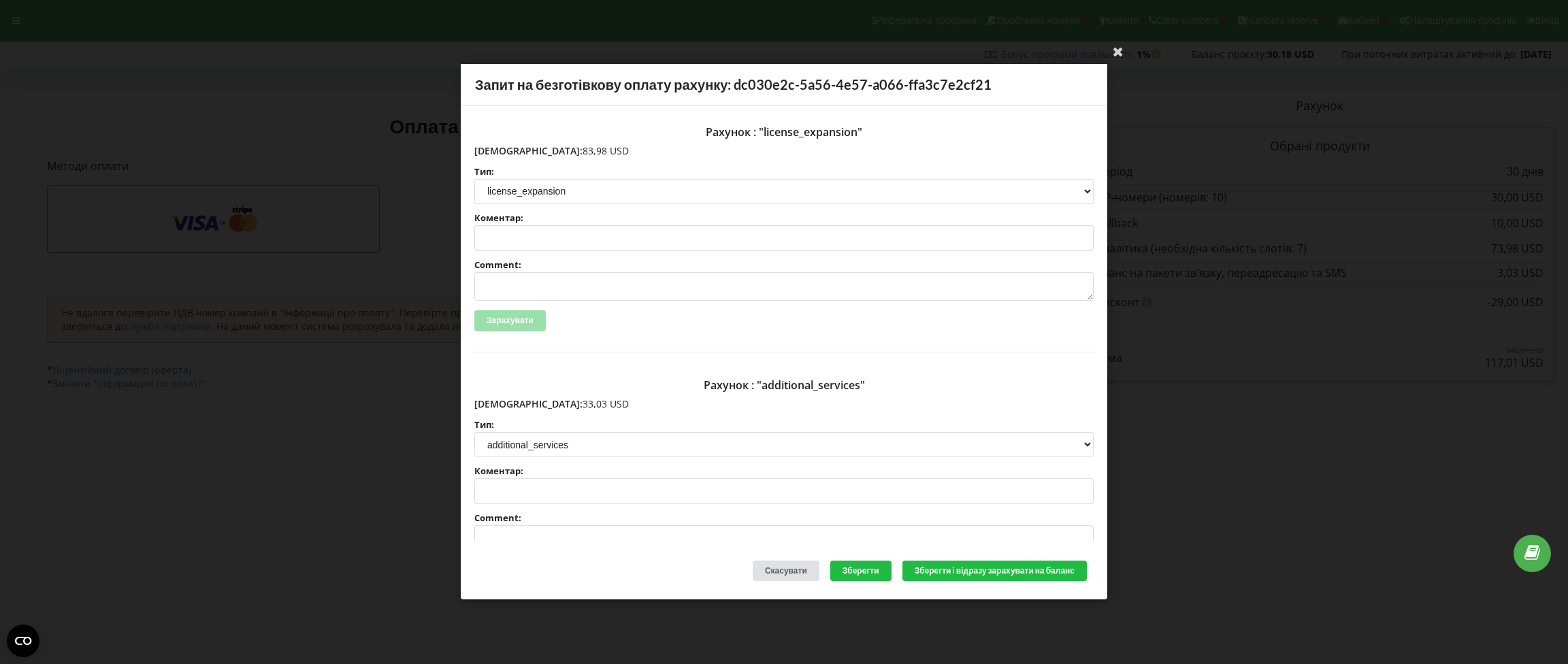
copy p "33,03 USD"
